Goal: Task Accomplishment & Management: Complete application form

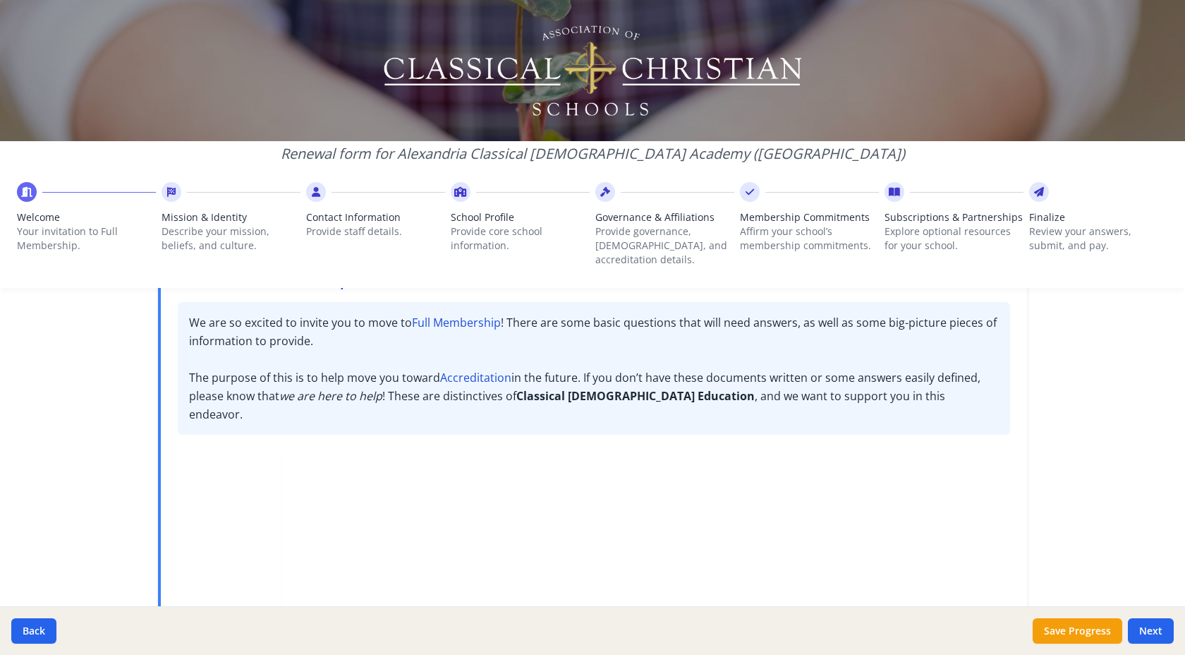
scroll to position [175, 0]
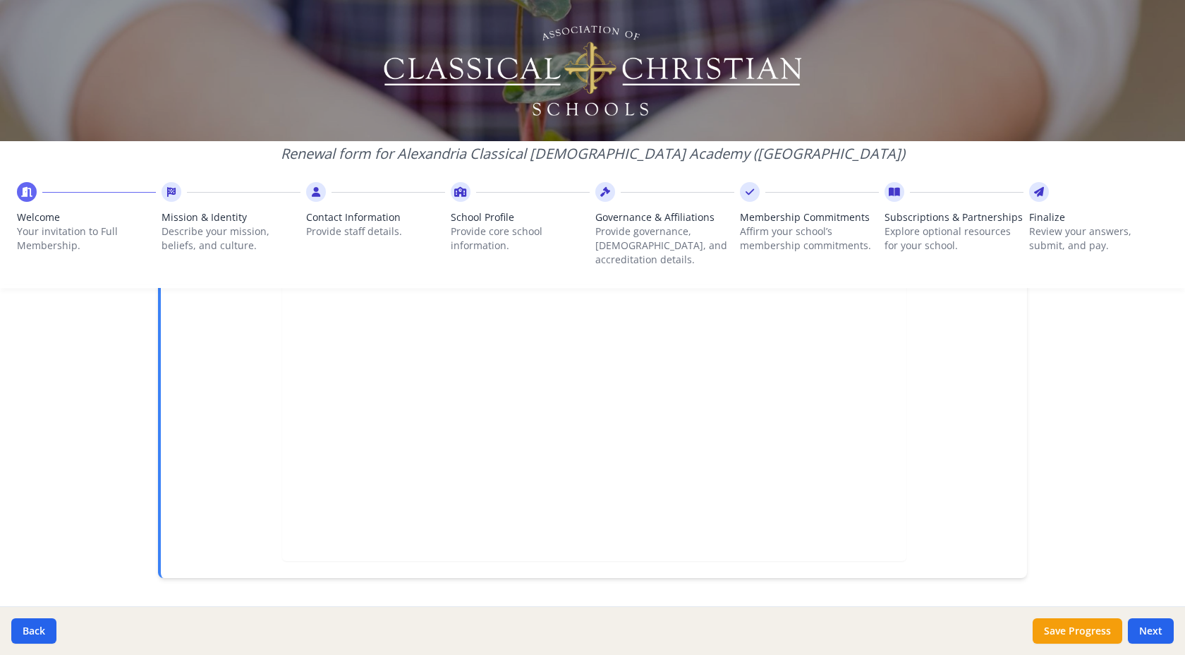
scroll to position [396, 0]
click at [1143, 633] on button "Next" at bounding box center [1151, 630] width 46 height 25
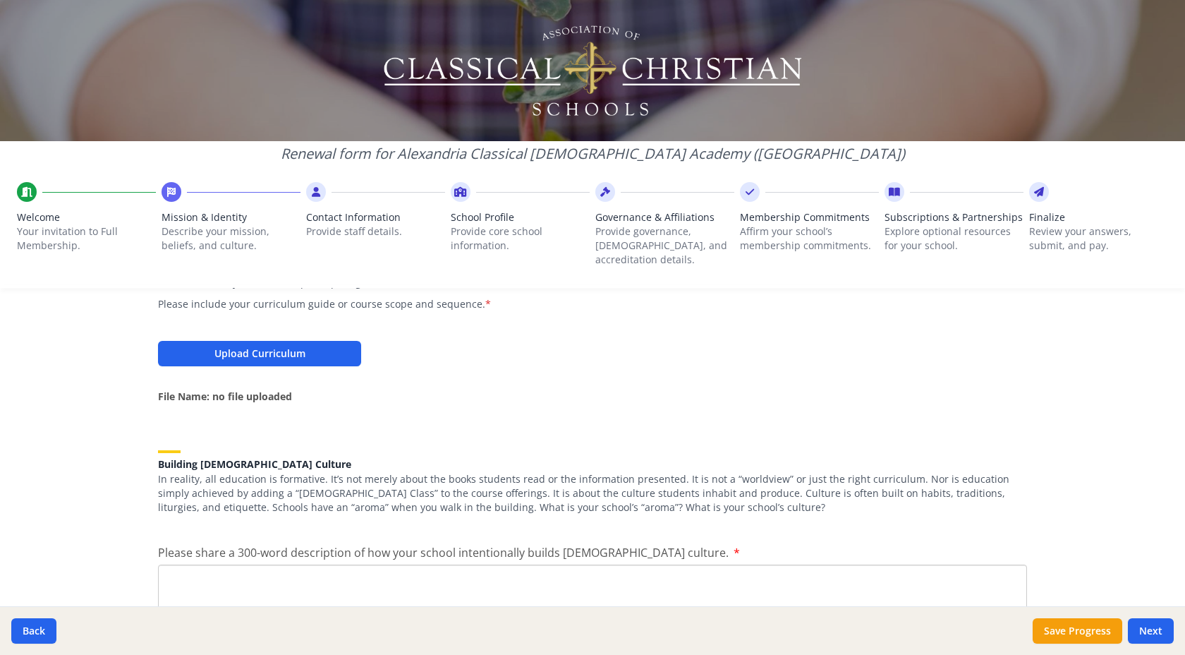
scroll to position [1873, 0]
